Goal: Task Accomplishment & Management: Manage account settings

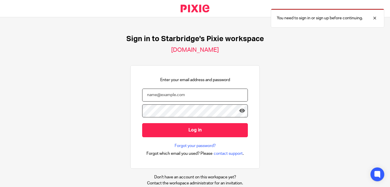
click at [201, 97] on input "email" at bounding box center [195, 94] width 106 height 13
paste input "[PERSON_NAME][EMAIL_ADDRESS][DOMAIN_NAME]"
type input "[PERSON_NAME][EMAIL_ADDRESS][DOMAIN_NAME]"
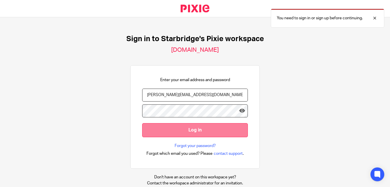
click at [174, 129] on input "Log in" at bounding box center [195, 130] width 106 height 14
